Goal: Task Accomplishment & Management: Manage account settings

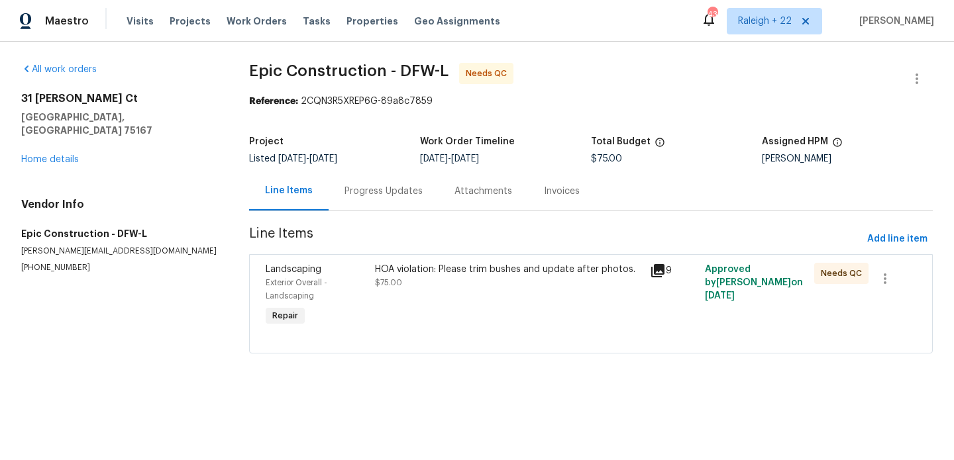
click at [377, 189] on div "Progress Updates" at bounding box center [383, 191] width 78 height 13
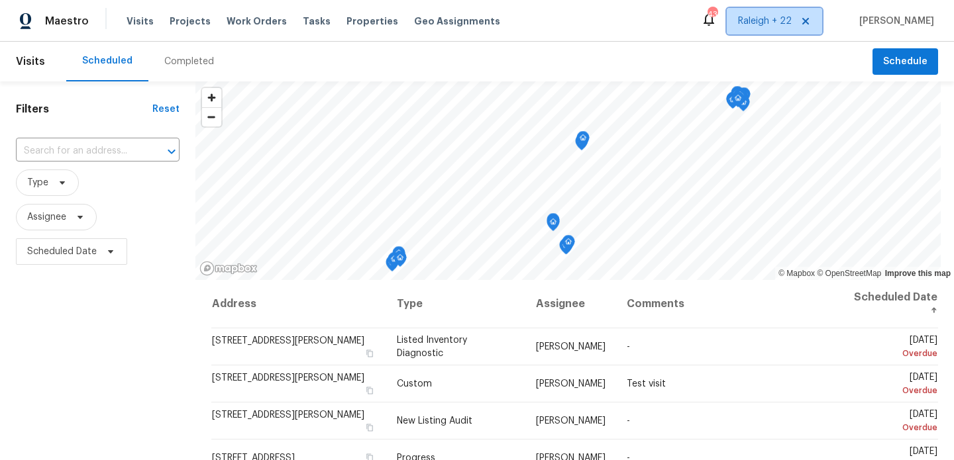
click at [771, 13] on span "Raleigh + 22" at bounding box center [773, 21] width 95 height 26
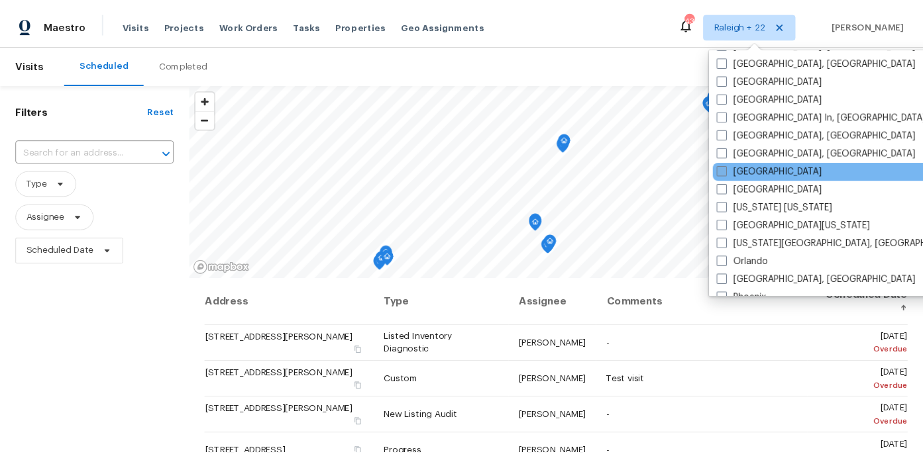
scroll to position [559, 0]
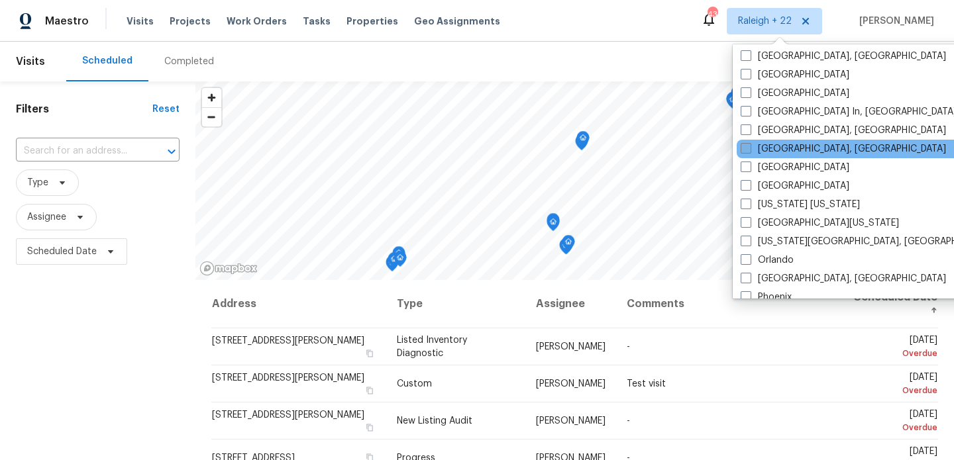
click at [783, 148] on label "Miami, FL" at bounding box center [842, 148] width 205 height 13
click at [749, 148] on input "Miami, FL" at bounding box center [744, 146] width 9 height 9
checkbox input "true"
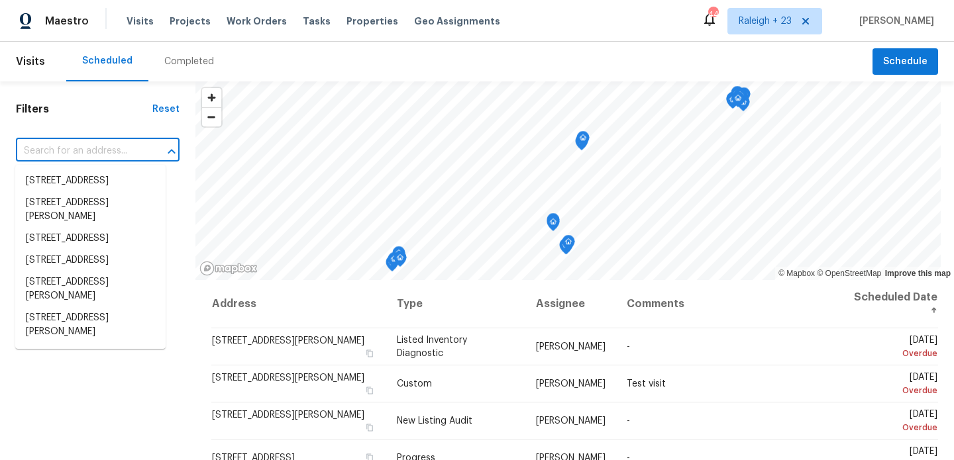
click at [81, 141] on input "text" at bounding box center [79, 151] width 126 height 21
click at [250, 9] on div "Visits Projects Work Orders Tasks Properties Geo Assignments" at bounding box center [320, 21] width 389 height 26
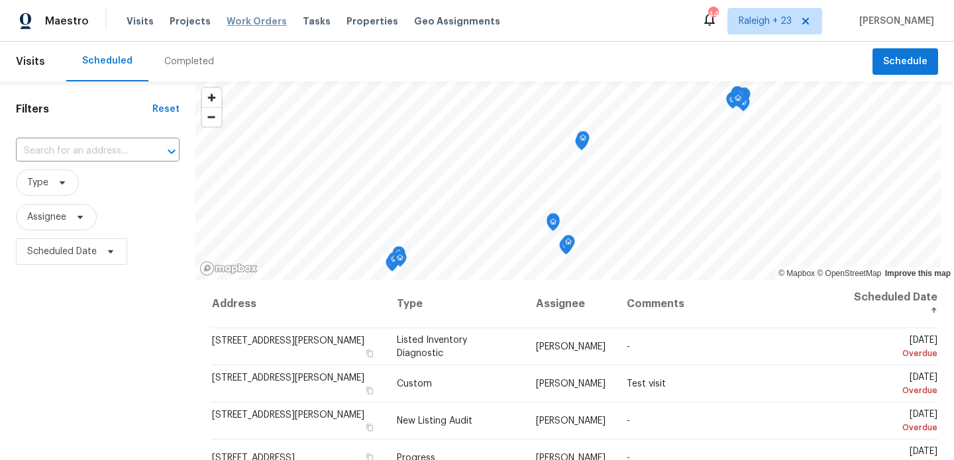
click at [250, 22] on span "Work Orders" at bounding box center [256, 21] width 60 height 13
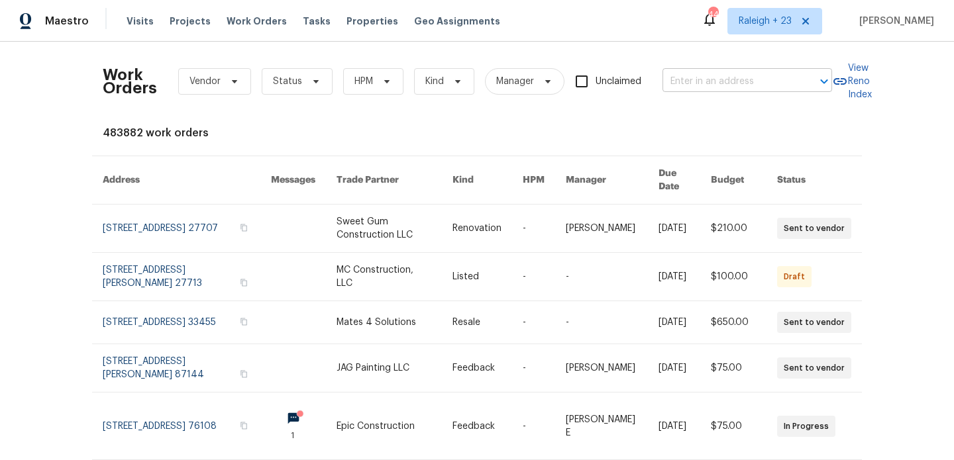
click at [719, 84] on input "text" at bounding box center [728, 82] width 132 height 21
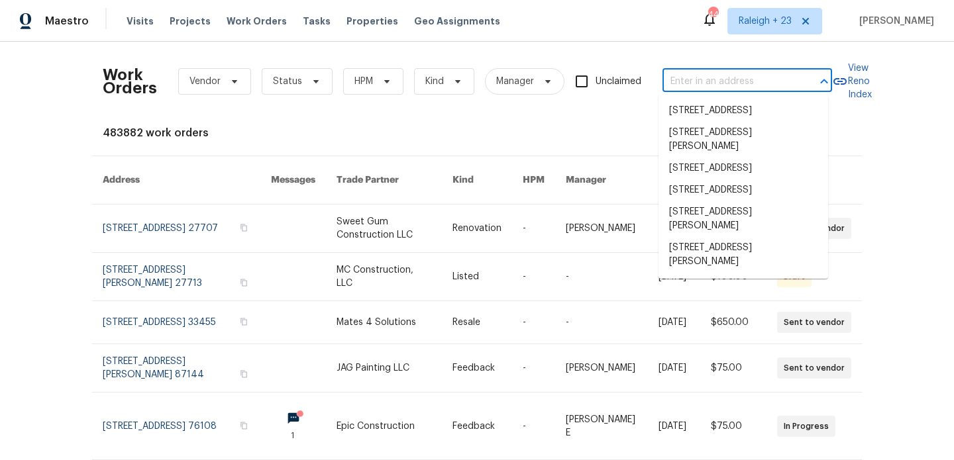
paste input "8816 SW 11th St"
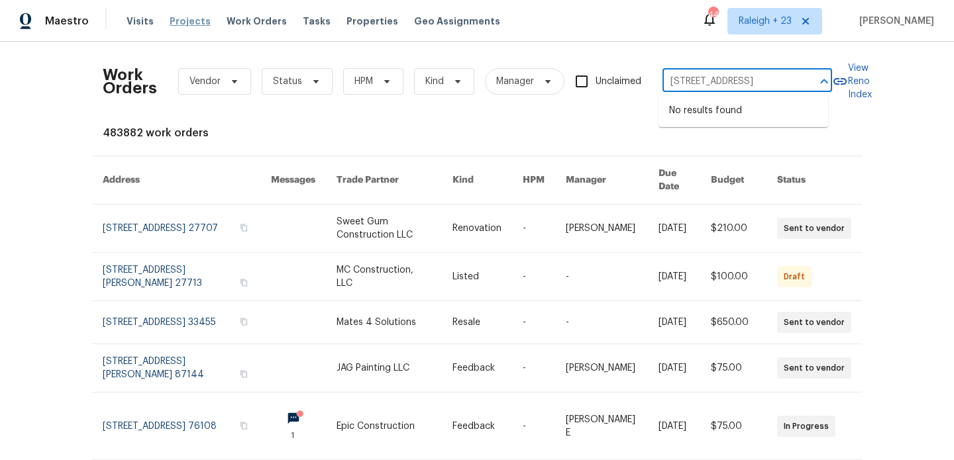
type input "8816 SW 11th St"
click at [174, 22] on span "Projects" at bounding box center [190, 21] width 41 height 13
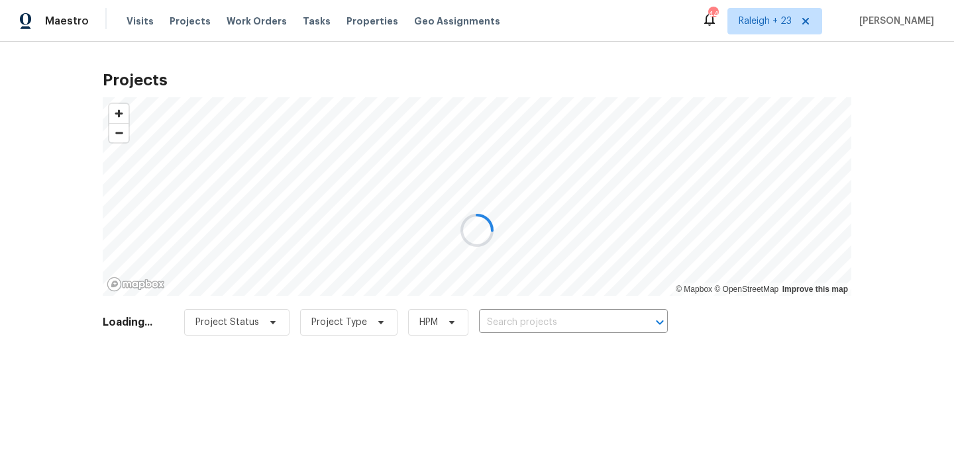
drag, startPoint x: 652, startPoint y: 237, endPoint x: 585, endPoint y: 323, distance: 109.0
click at [622, 309] on div at bounding box center [477, 230] width 954 height 460
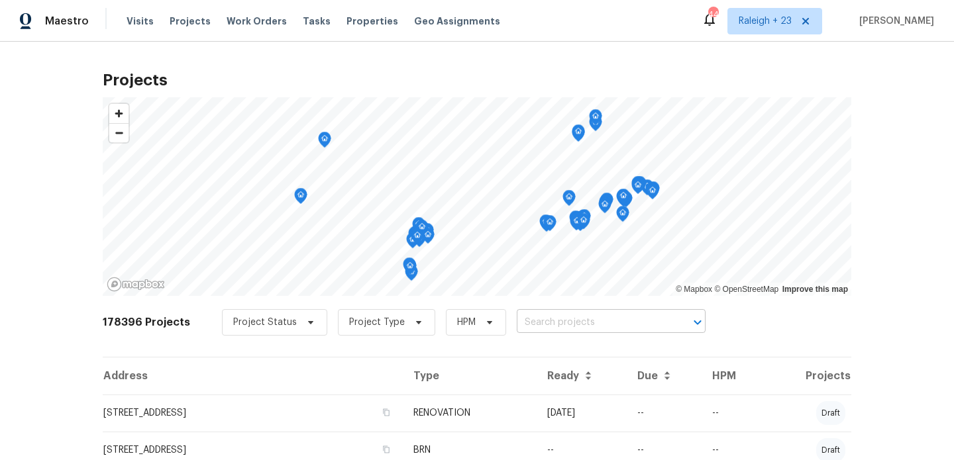
click at [557, 326] on input "text" at bounding box center [593, 323] width 152 height 21
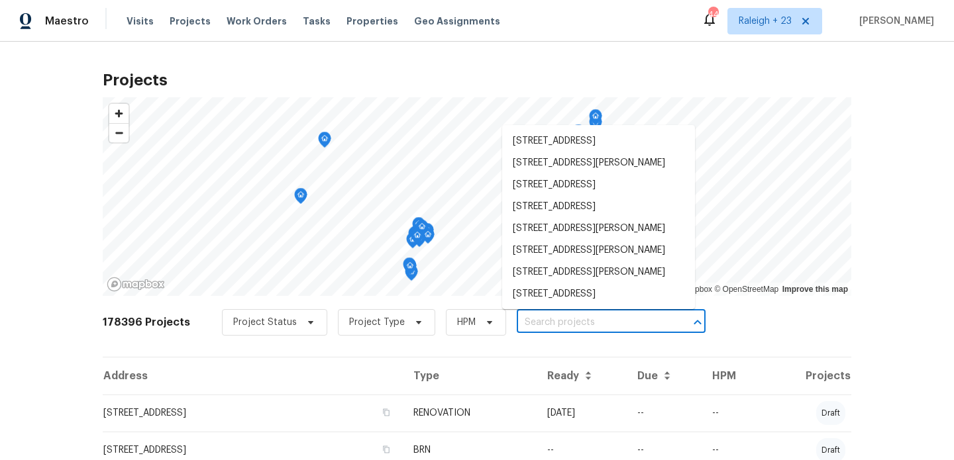
paste input "8816 SW 11th St"
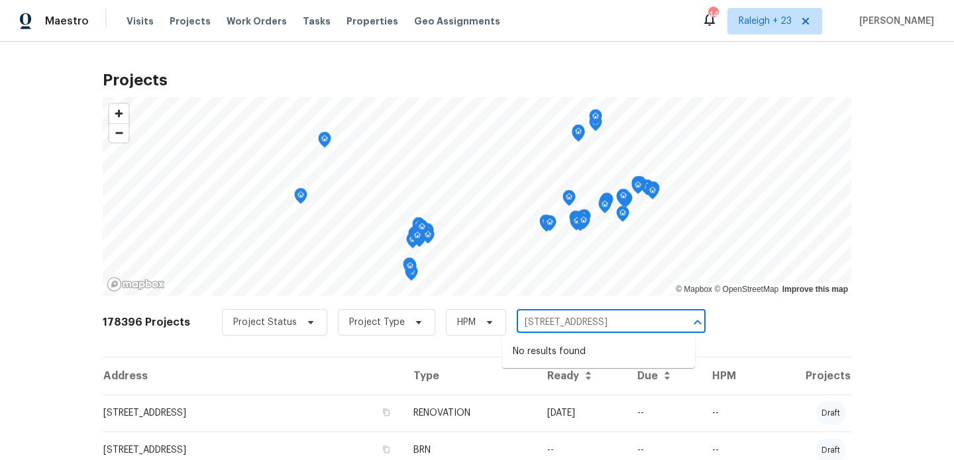
type input "8816 SW 11th St"
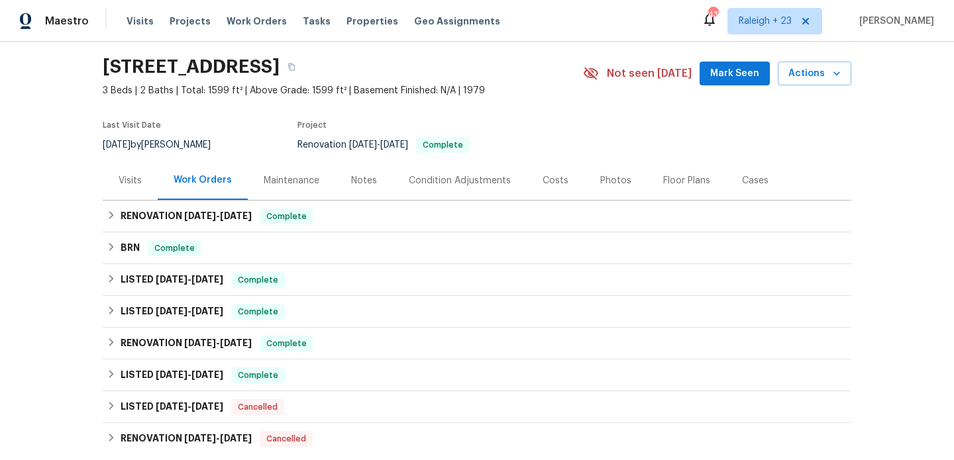
scroll to position [40, 0]
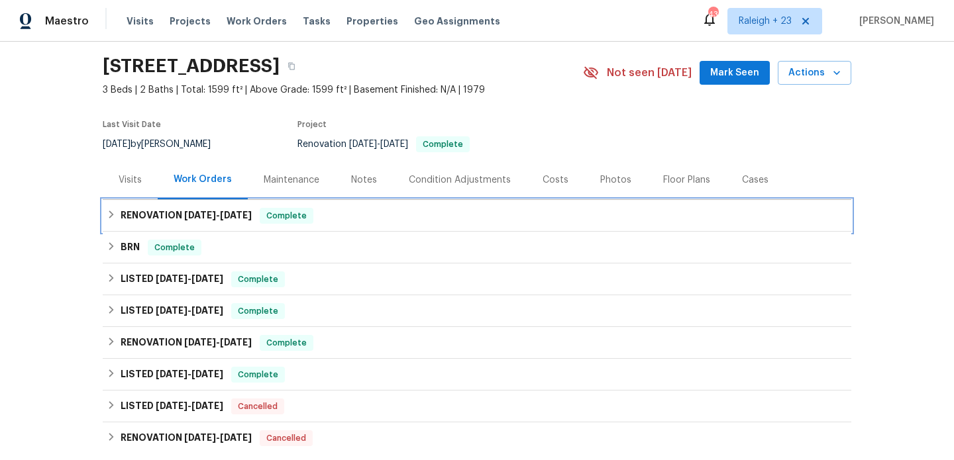
click at [175, 220] on h6 "RENOVATION 6/16/25 - 6/17/25" at bounding box center [186, 216] width 131 height 16
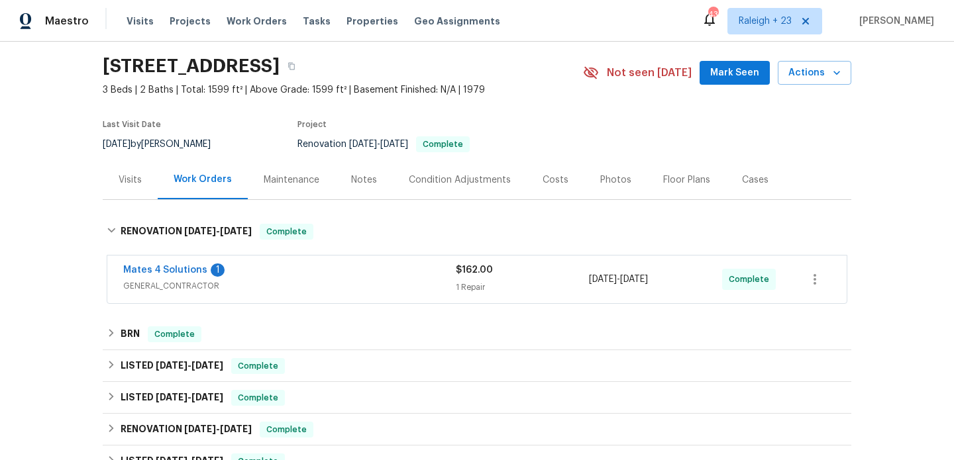
click at [270, 283] on span "GENERAL_CONTRACTOR" at bounding box center [289, 285] width 332 height 13
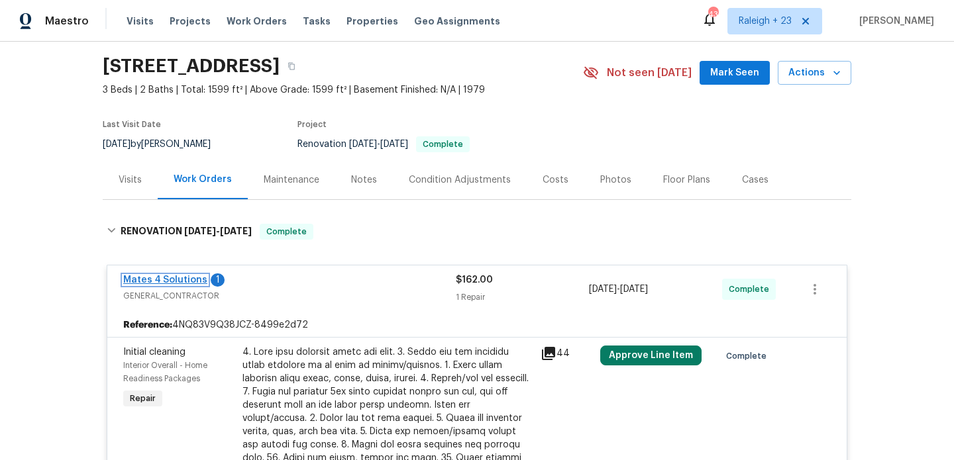
click at [190, 282] on link "Mates 4 Solutions" at bounding box center [165, 279] width 84 height 9
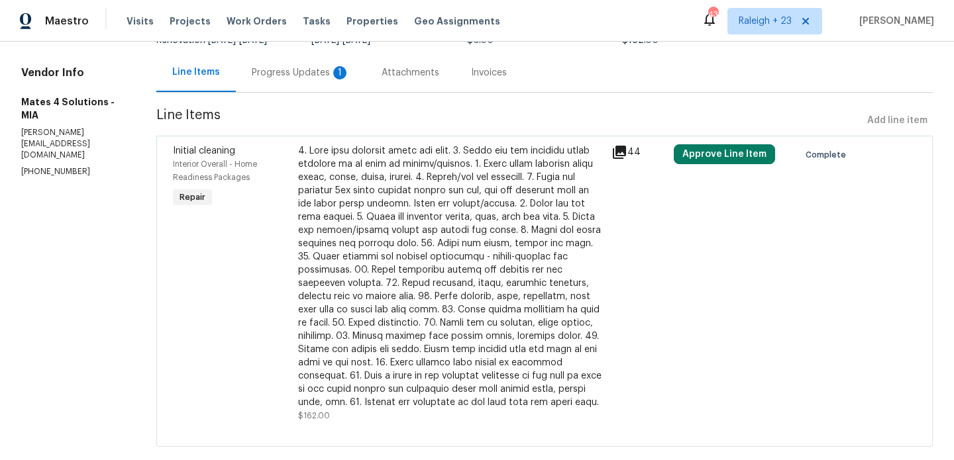
scroll to position [117, 0]
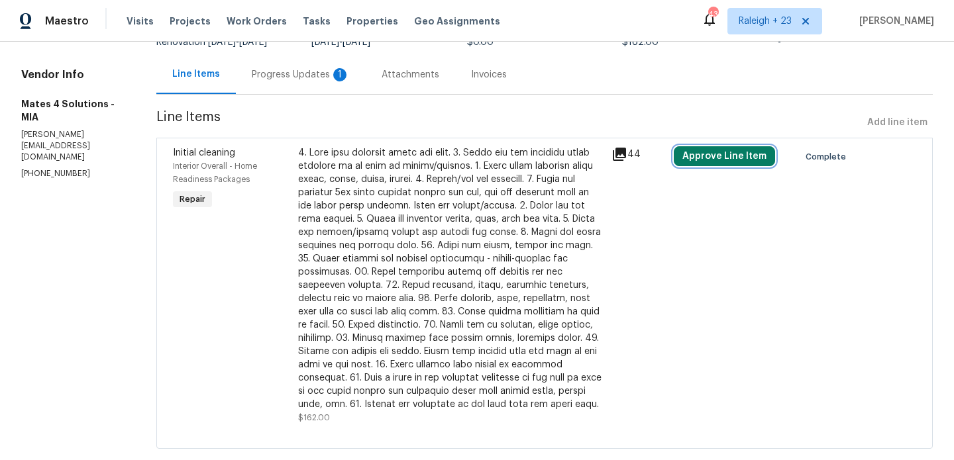
click at [692, 159] on button "Approve Line Item" at bounding box center [724, 156] width 101 height 20
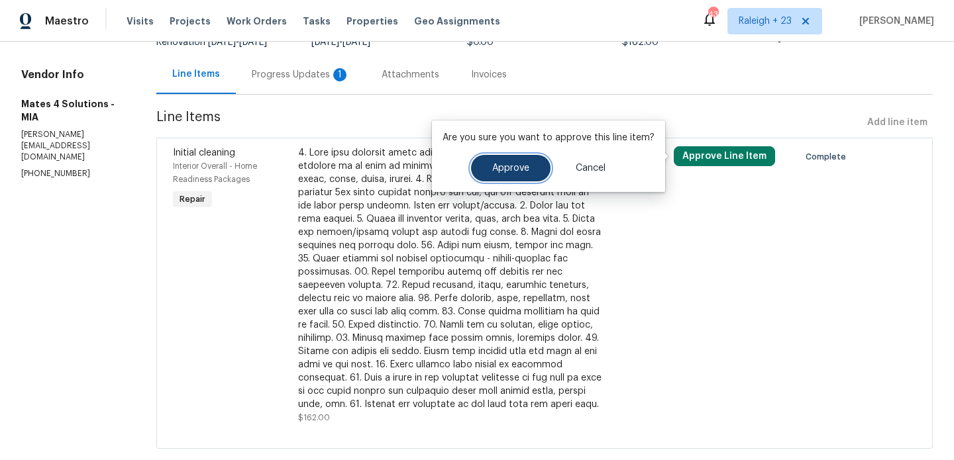
click at [508, 169] on span "Approve" at bounding box center [510, 169] width 37 height 10
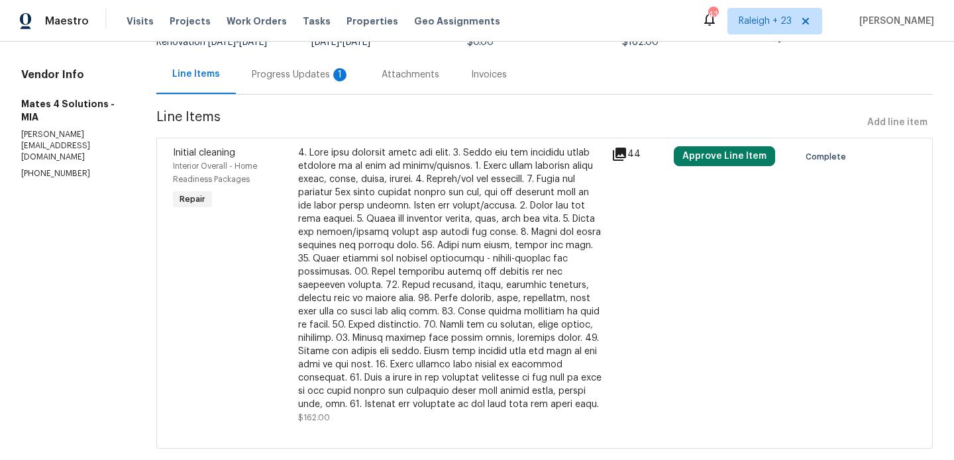
scroll to position [90, 0]
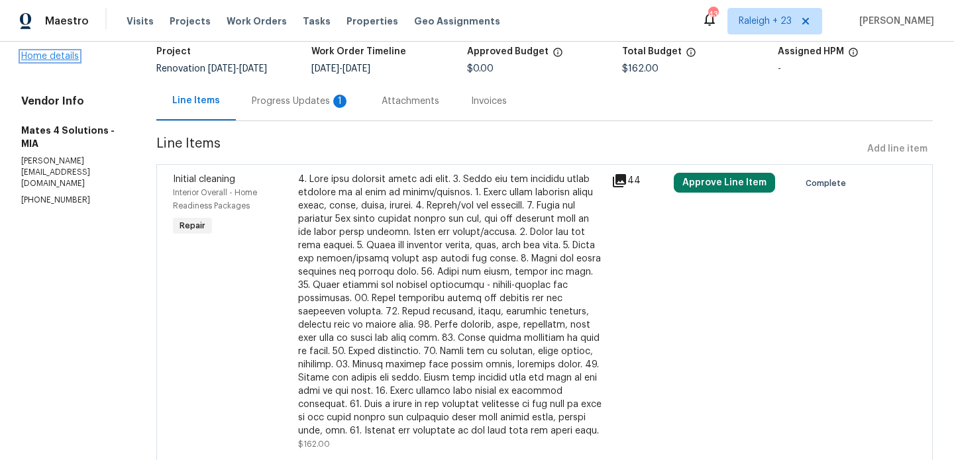
click at [68, 58] on link "Home details" at bounding box center [50, 56] width 58 height 9
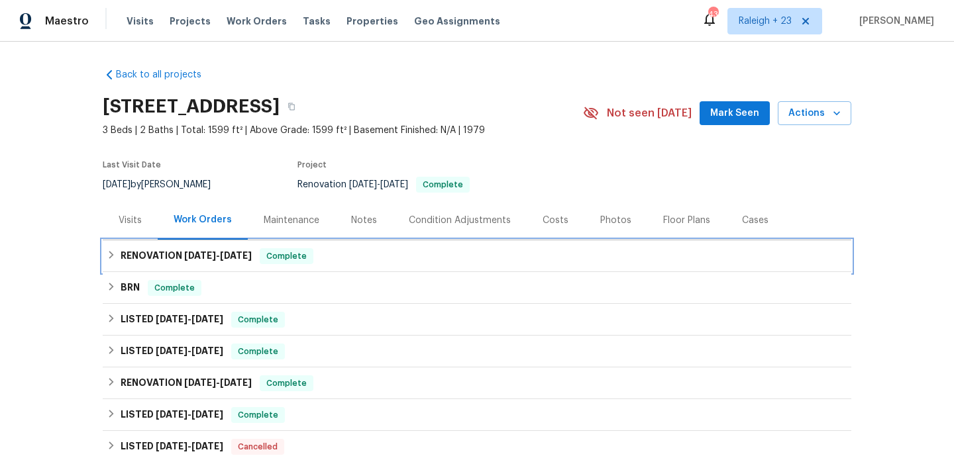
click at [225, 254] on span "6/17/25" at bounding box center [236, 255] width 32 height 9
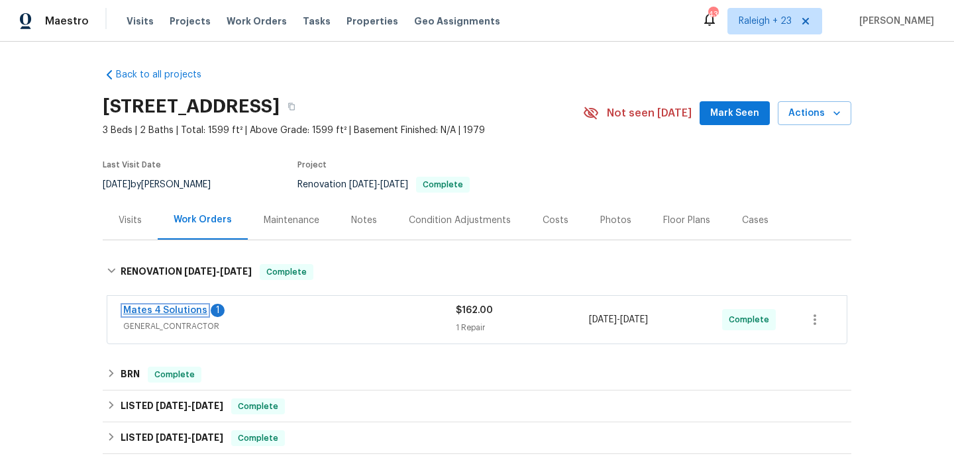
click at [191, 313] on link "Mates 4 Solutions" at bounding box center [165, 310] width 84 height 9
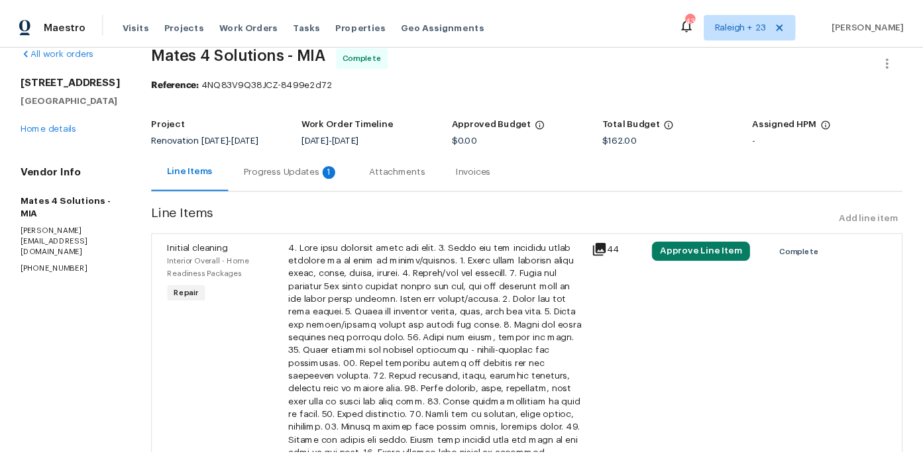
scroll to position [21, 0]
